Goal: Navigation & Orientation: Find specific page/section

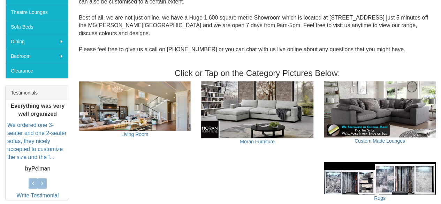
scroll to position [217, 0]
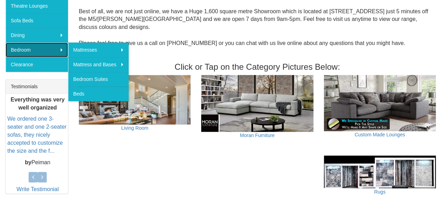
click at [44, 48] on link "Bedroom" at bounding box center [37, 50] width 62 height 15
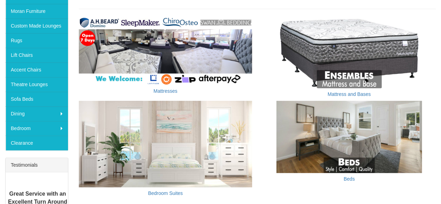
scroll to position [154, 0]
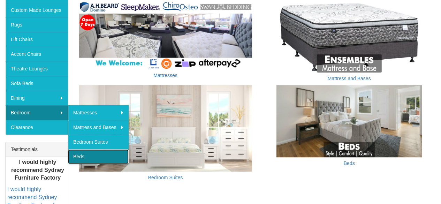
click at [96, 151] on link "Beds" at bounding box center [98, 156] width 61 height 15
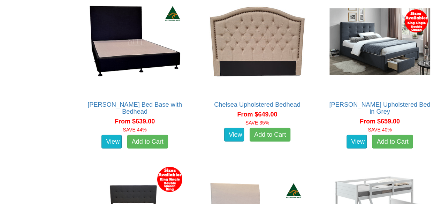
scroll to position [505, 0]
